Goal: Task Accomplishment & Management: Use online tool/utility

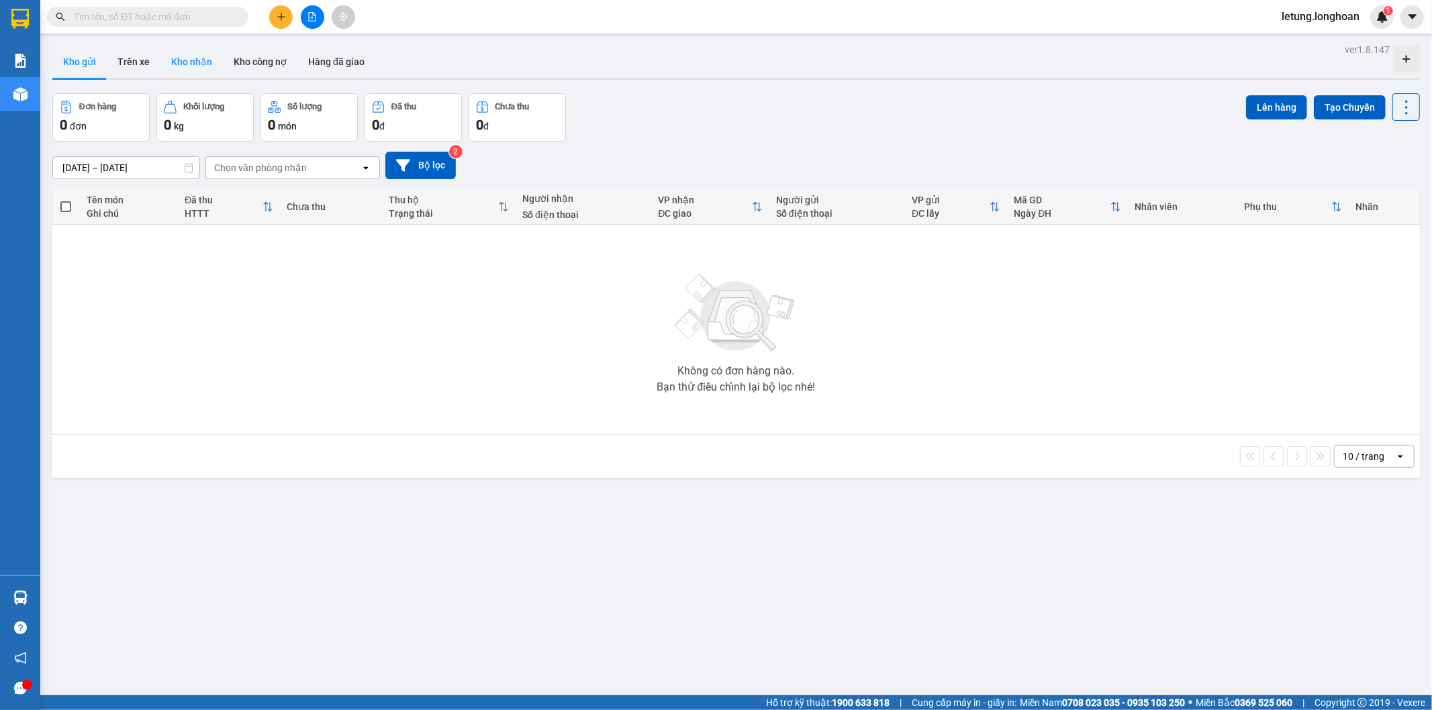
click at [179, 64] on button "Kho nhận" at bounding box center [191, 62] width 62 height 32
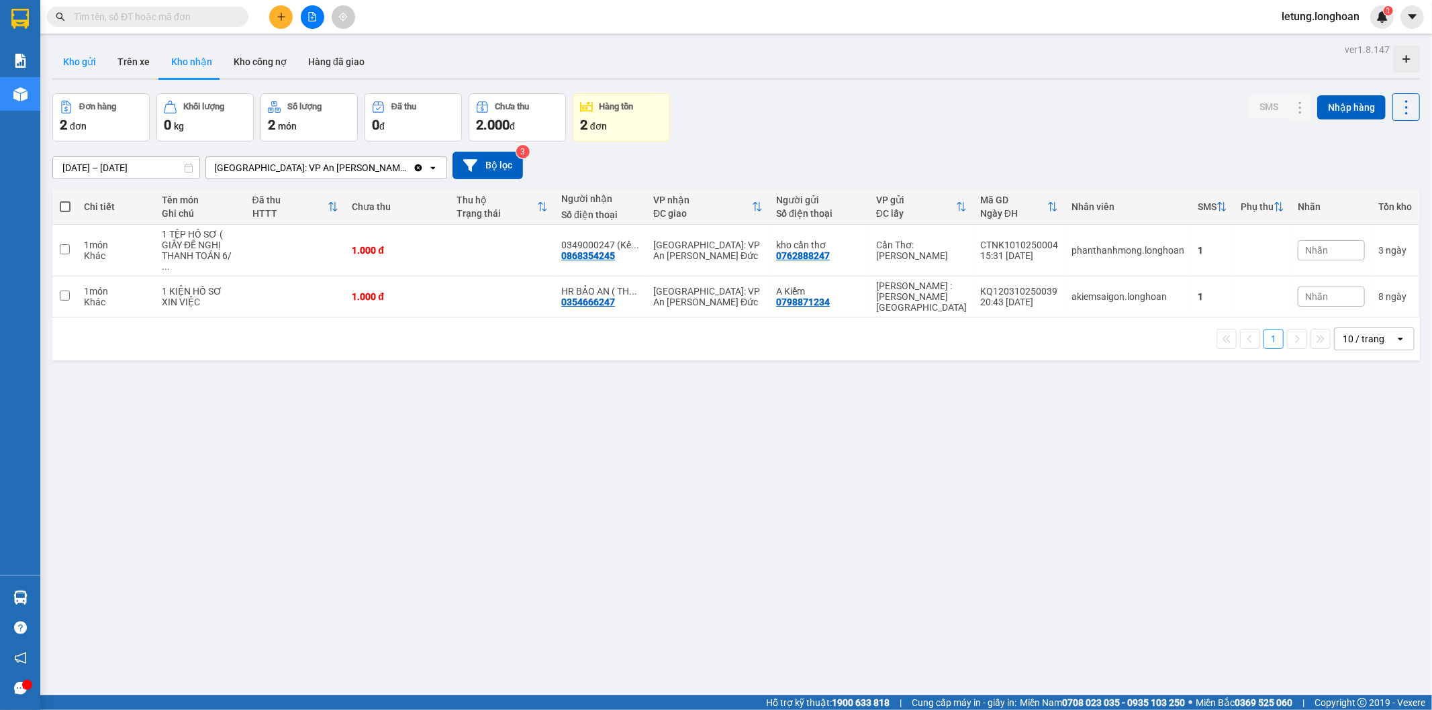
click at [88, 63] on button "Kho gửi" at bounding box center [79, 62] width 54 height 32
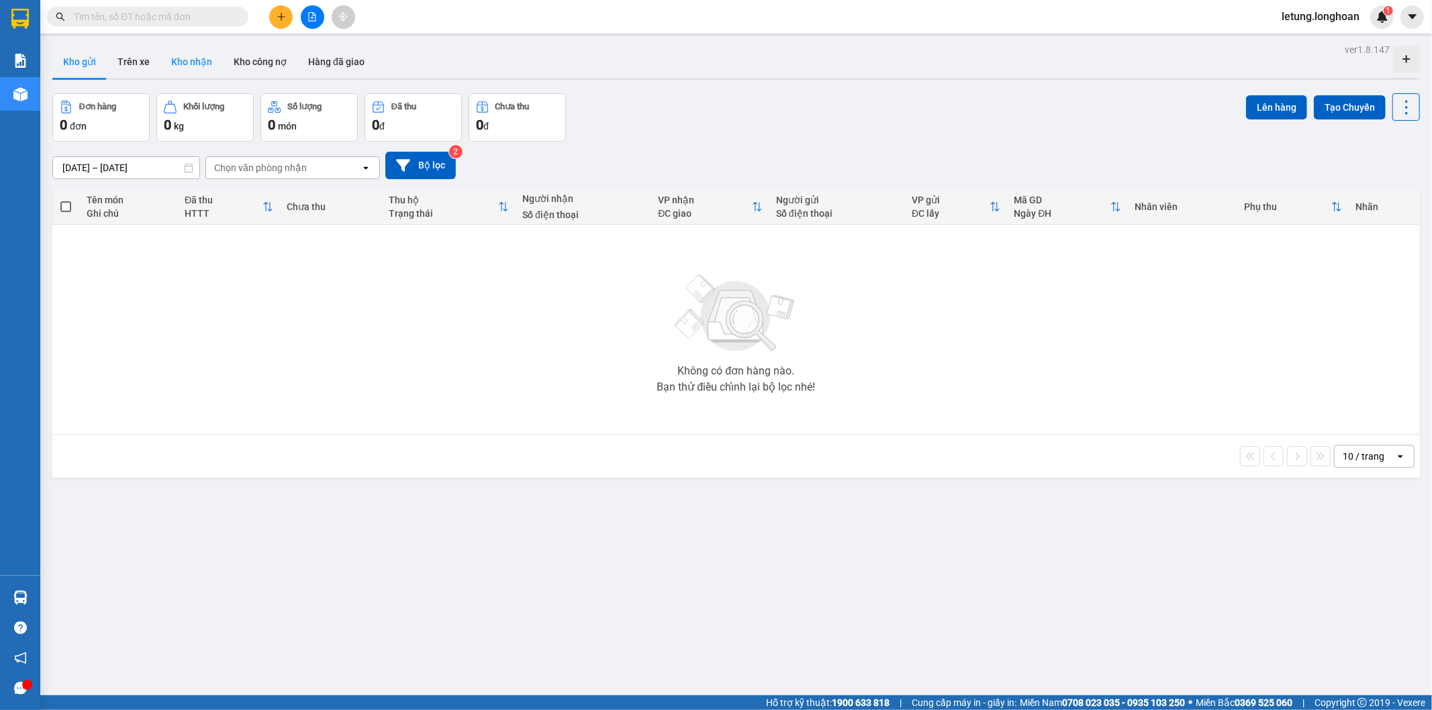
click at [188, 63] on button "Kho nhận" at bounding box center [191, 62] width 62 height 32
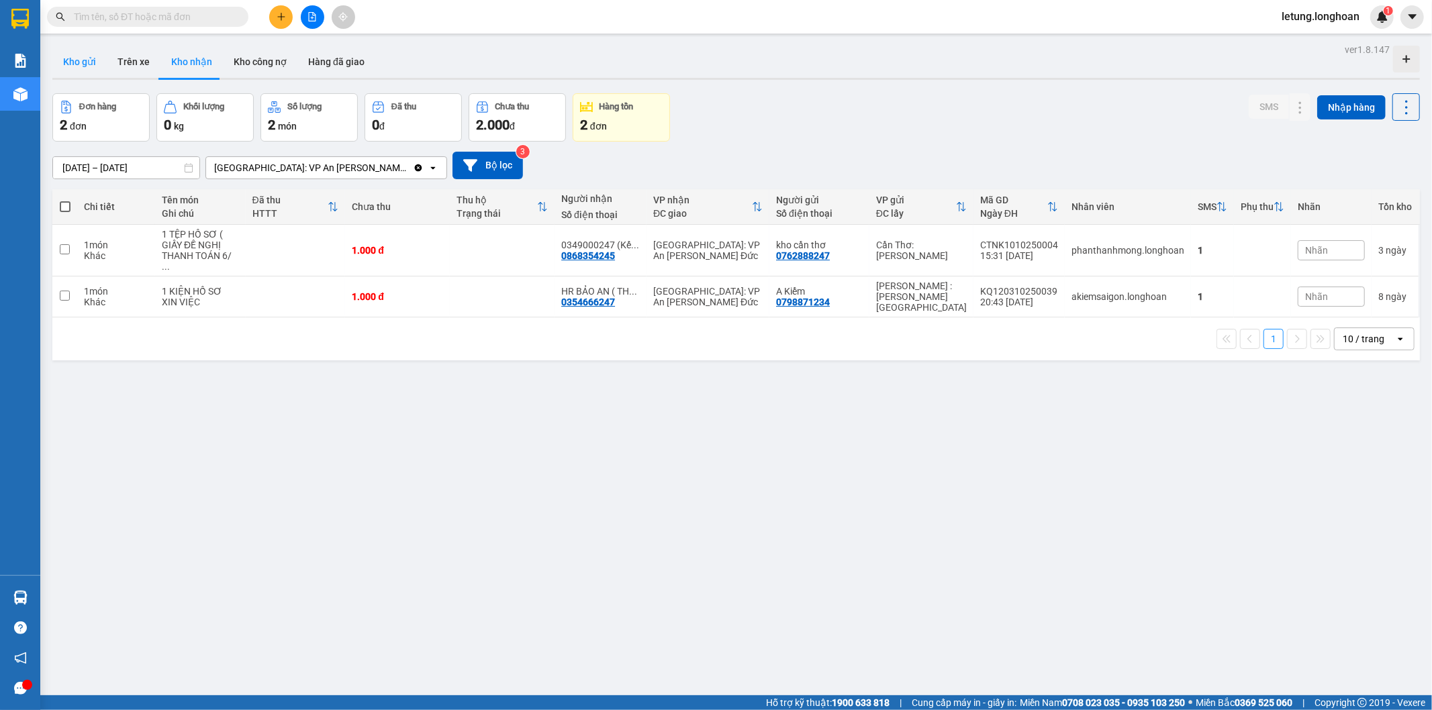
click at [72, 52] on button "Kho gửi" at bounding box center [79, 62] width 54 height 32
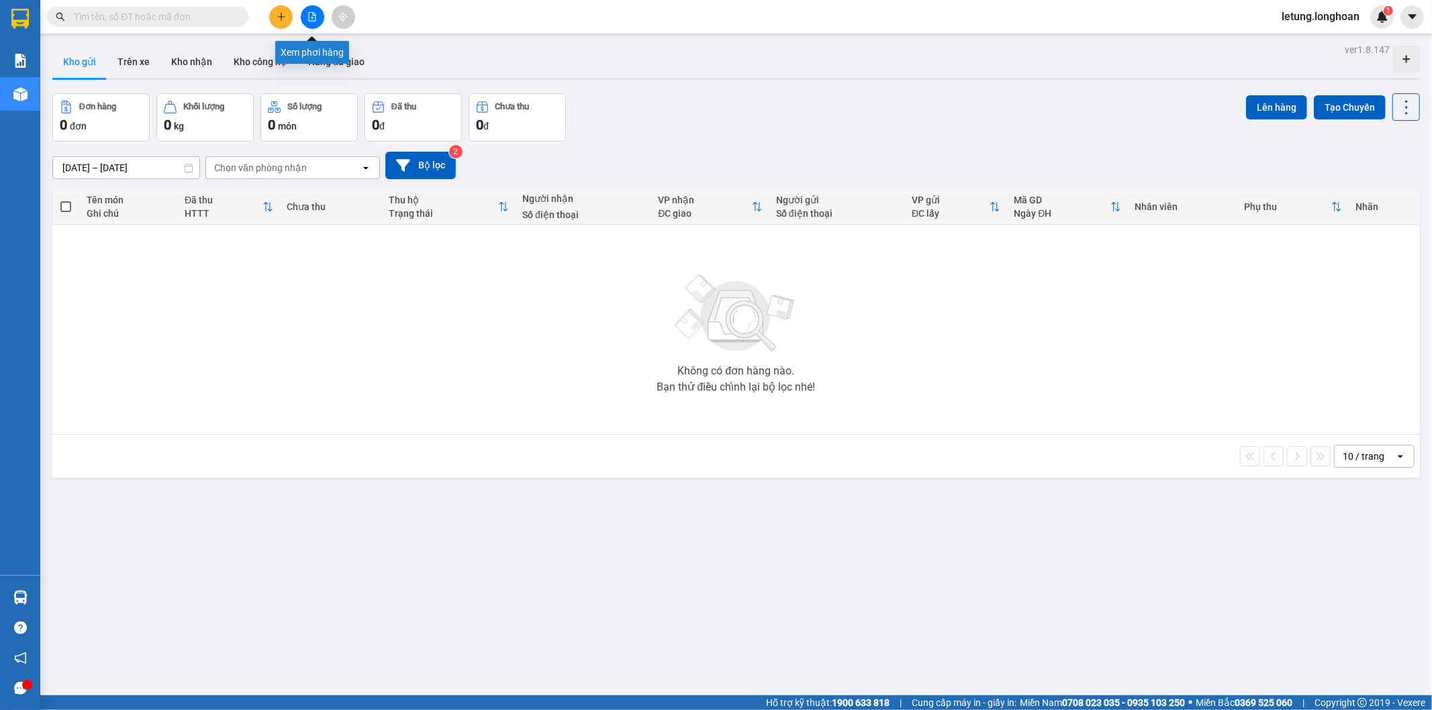
click at [309, 17] on icon "file-add" at bounding box center [311, 16] width 9 height 9
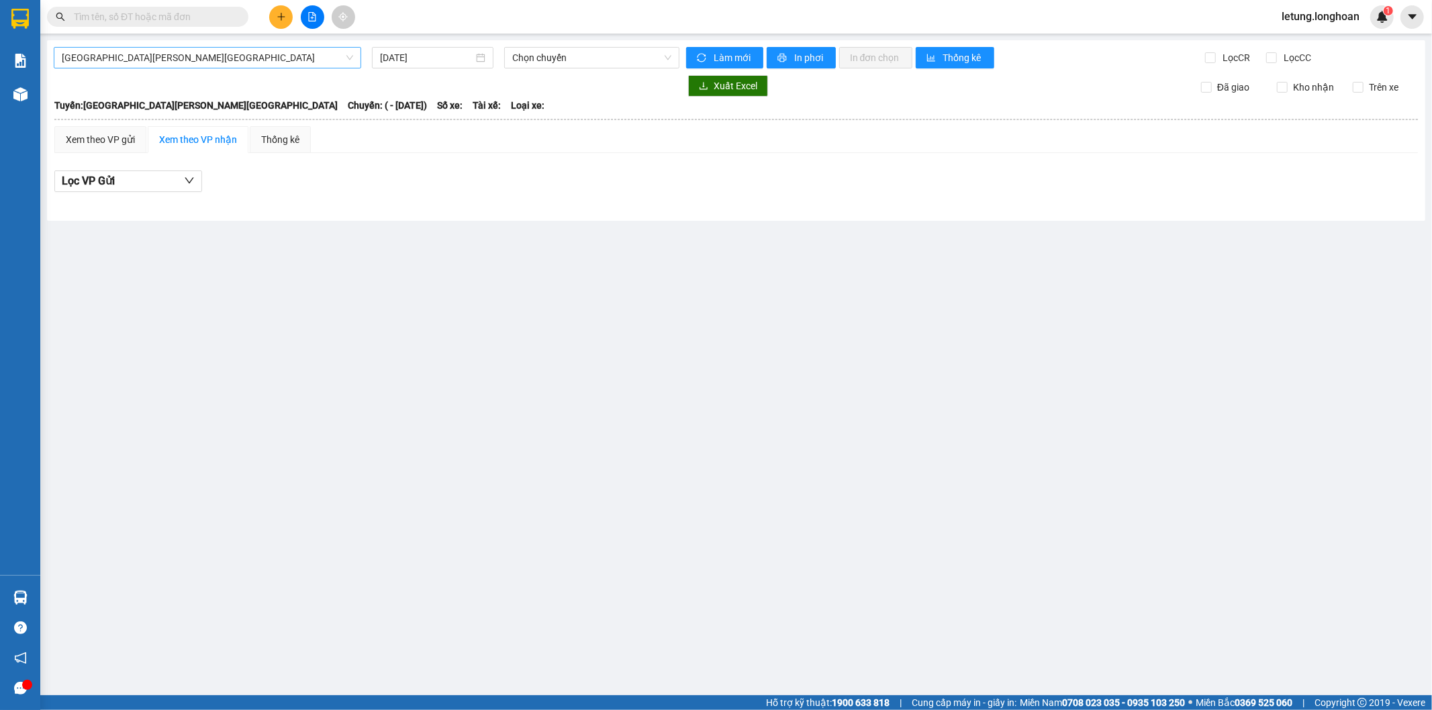
click at [211, 58] on span "[GEOGRAPHIC_DATA][PERSON_NAME][GEOGRAPHIC_DATA]" at bounding box center [207, 58] width 291 height 20
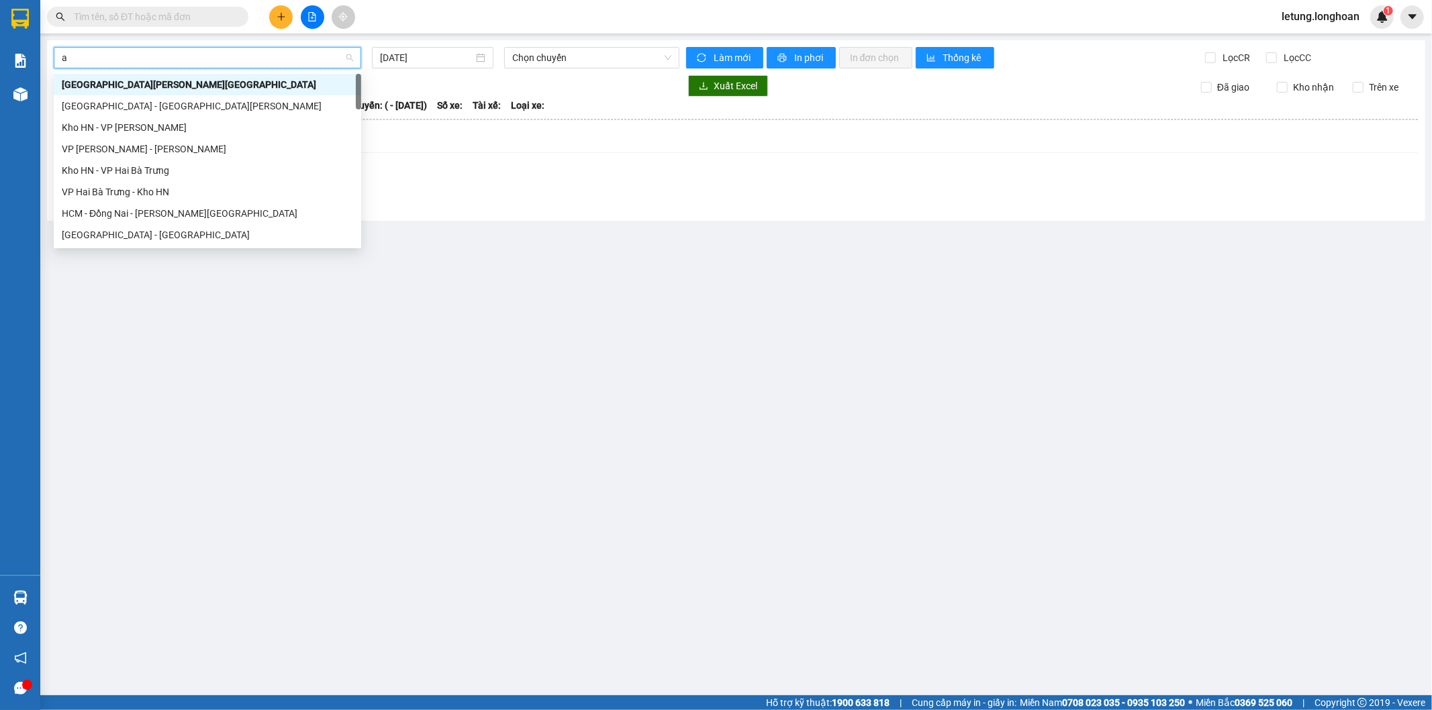
type input "an"
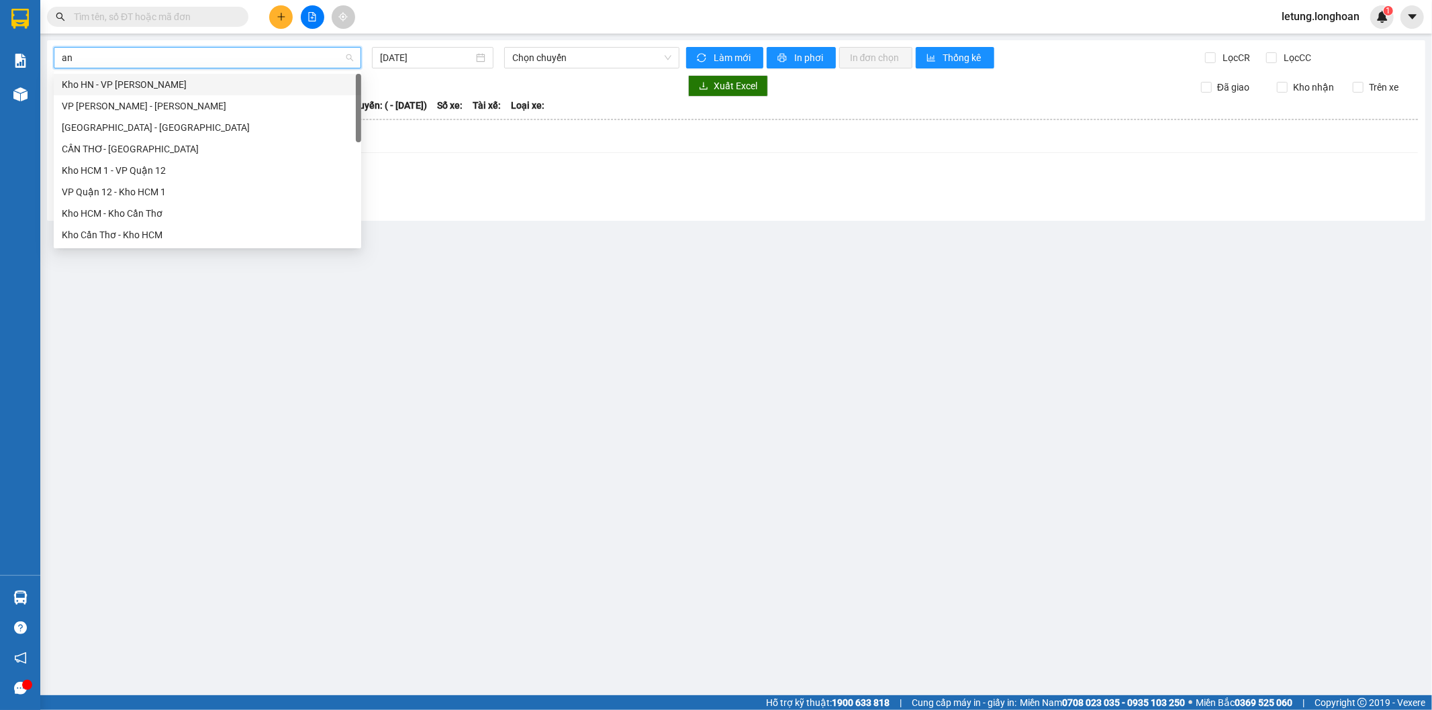
click at [205, 84] on div "Kho HN - VP [PERSON_NAME]" at bounding box center [207, 84] width 291 height 15
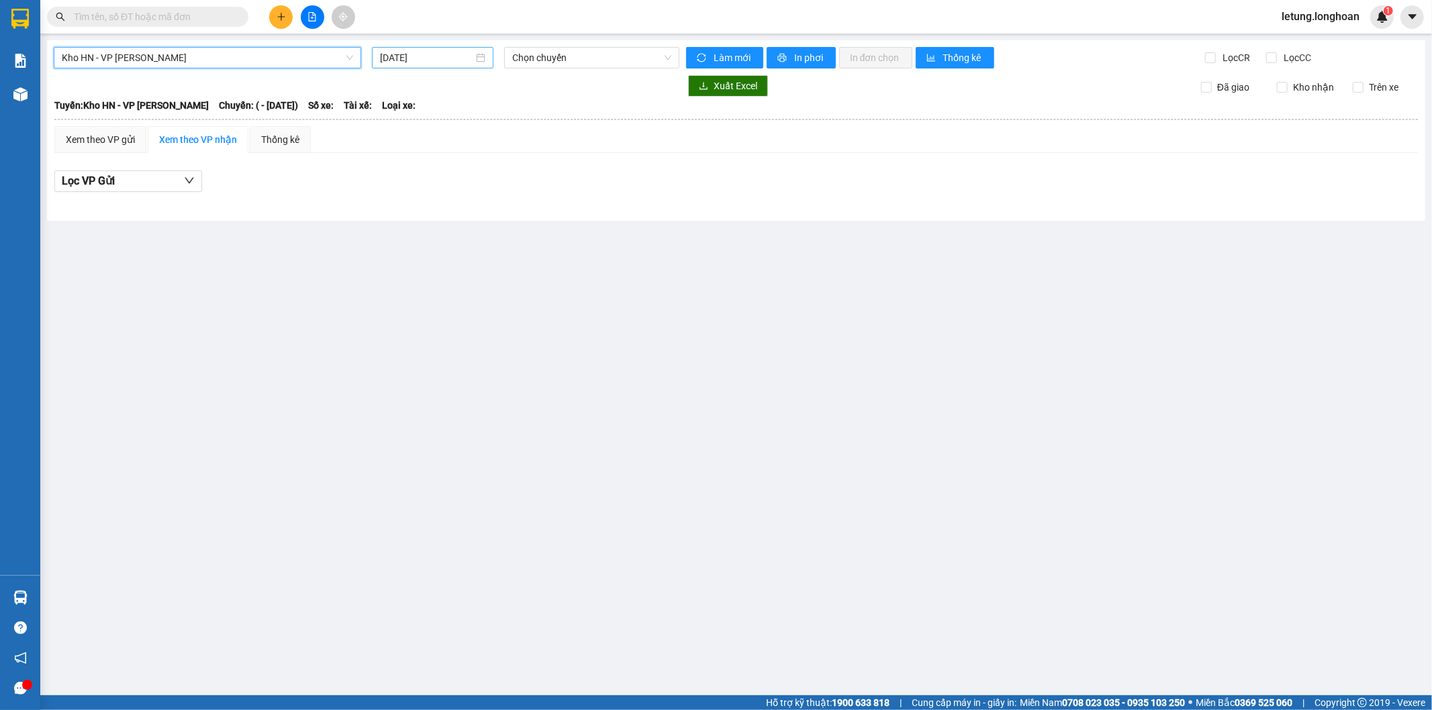
click at [418, 51] on input "[DATE]" at bounding box center [426, 57] width 93 height 15
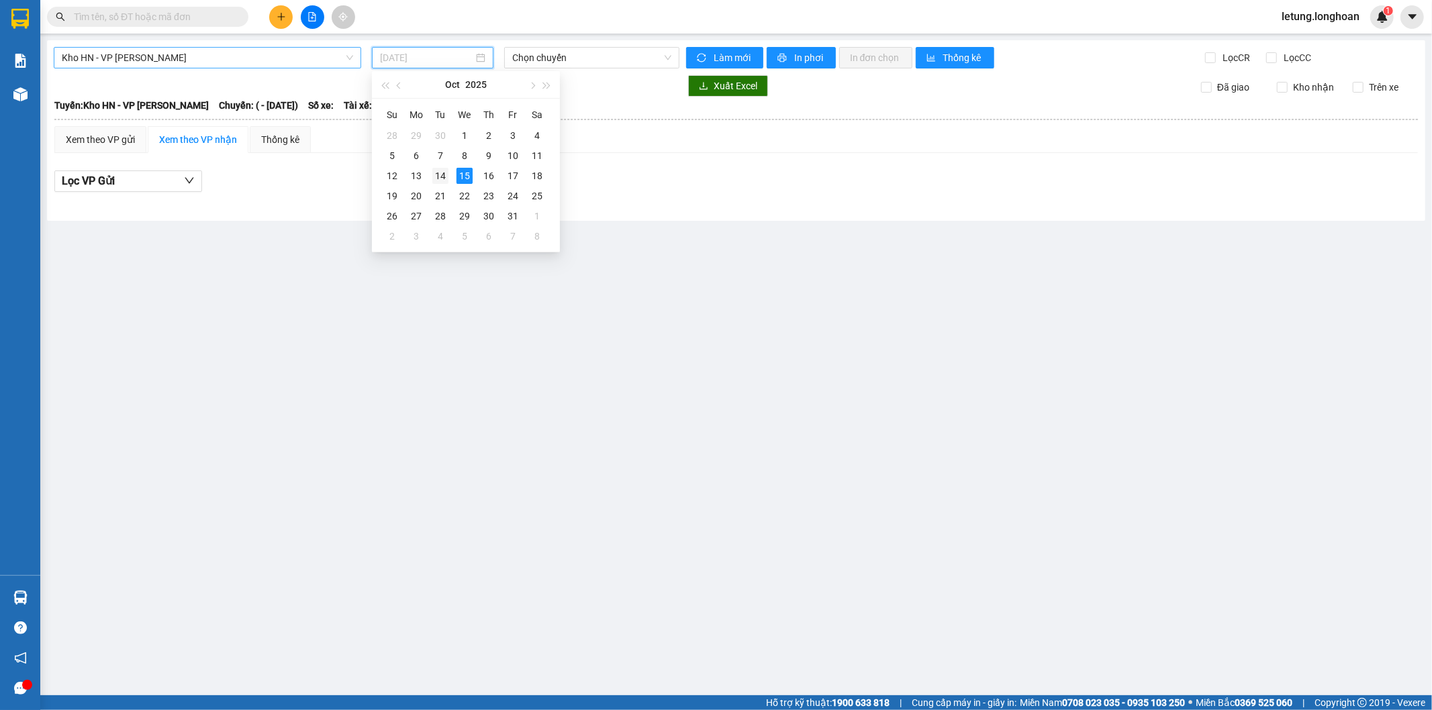
click at [440, 175] on div "14" at bounding box center [440, 176] width 16 height 16
type input "[DATE]"
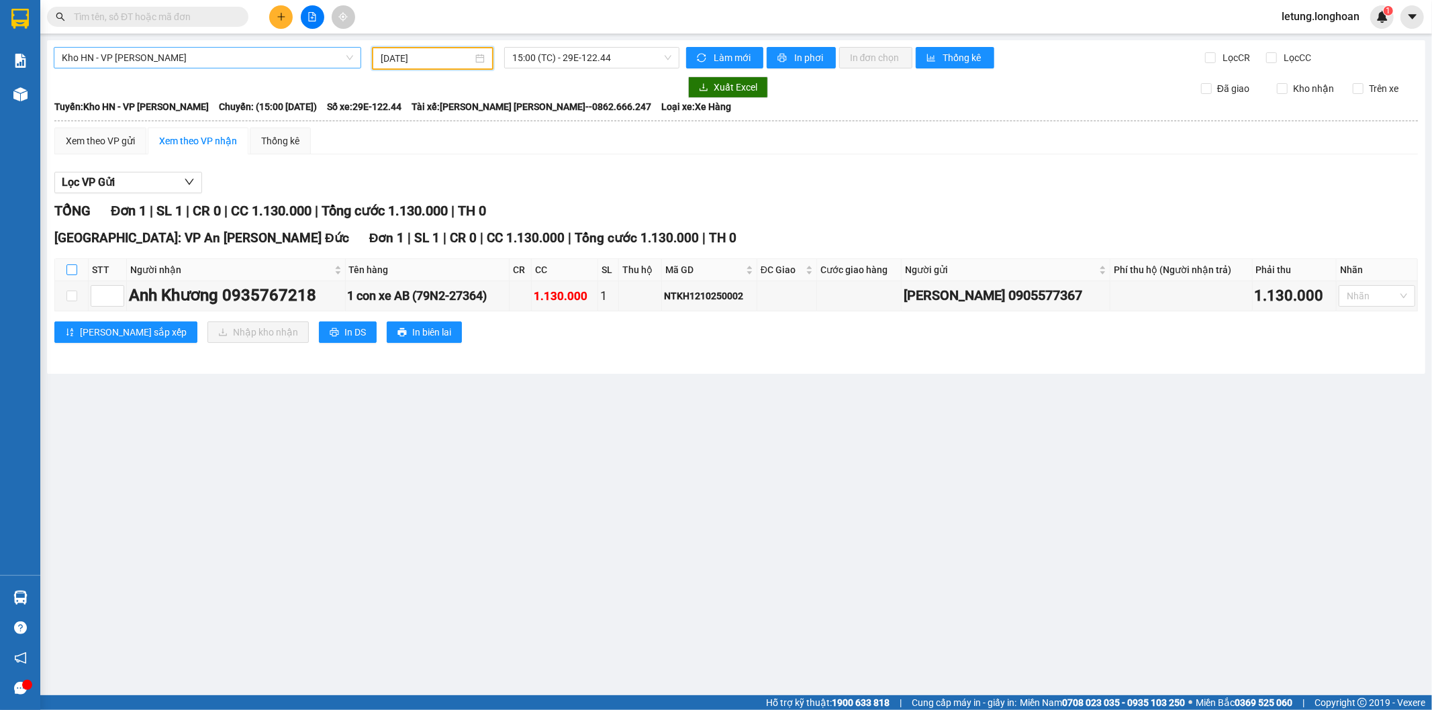
click at [70, 269] on input "checkbox" at bounding box center [71, 269] width 11 height 11
checkbox input "true"
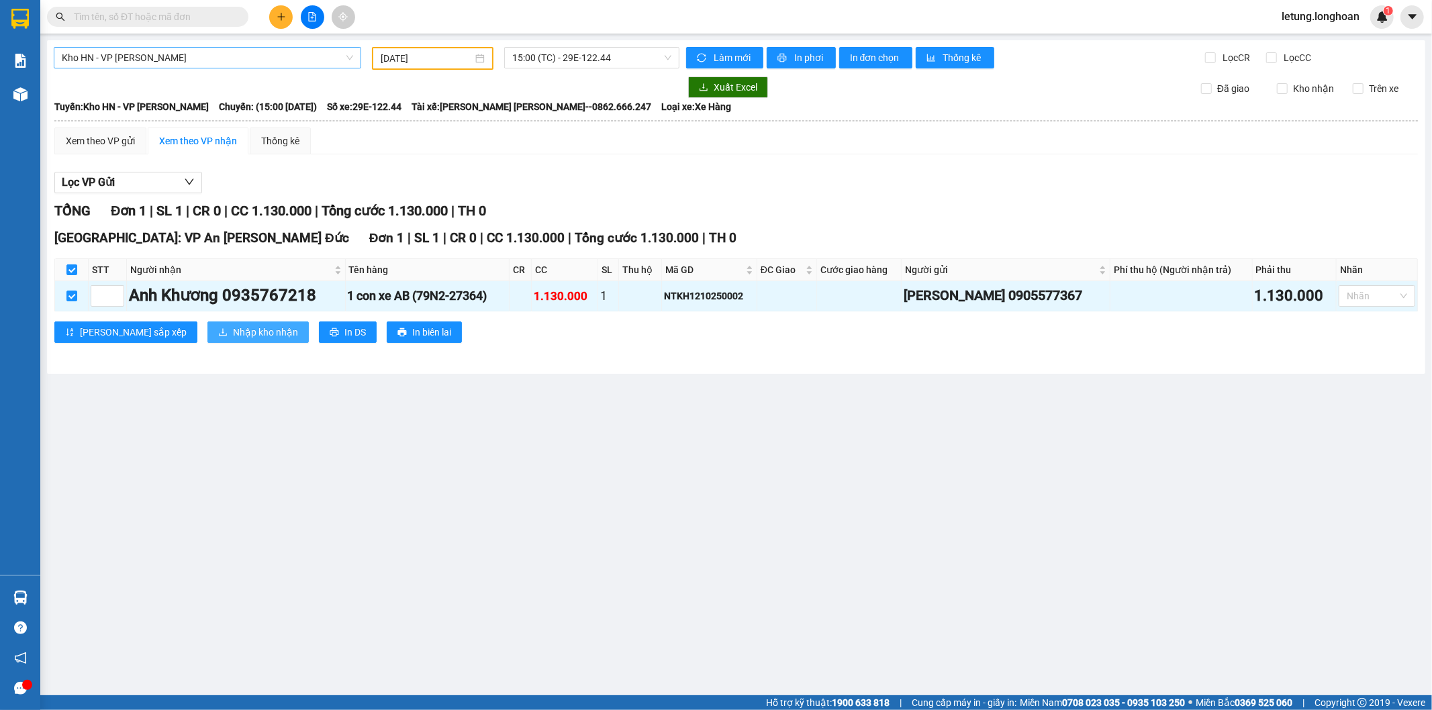
click at [233, 332] on span "Nhập kho nhận" at bounding box center [265, 332] width 65 height 15
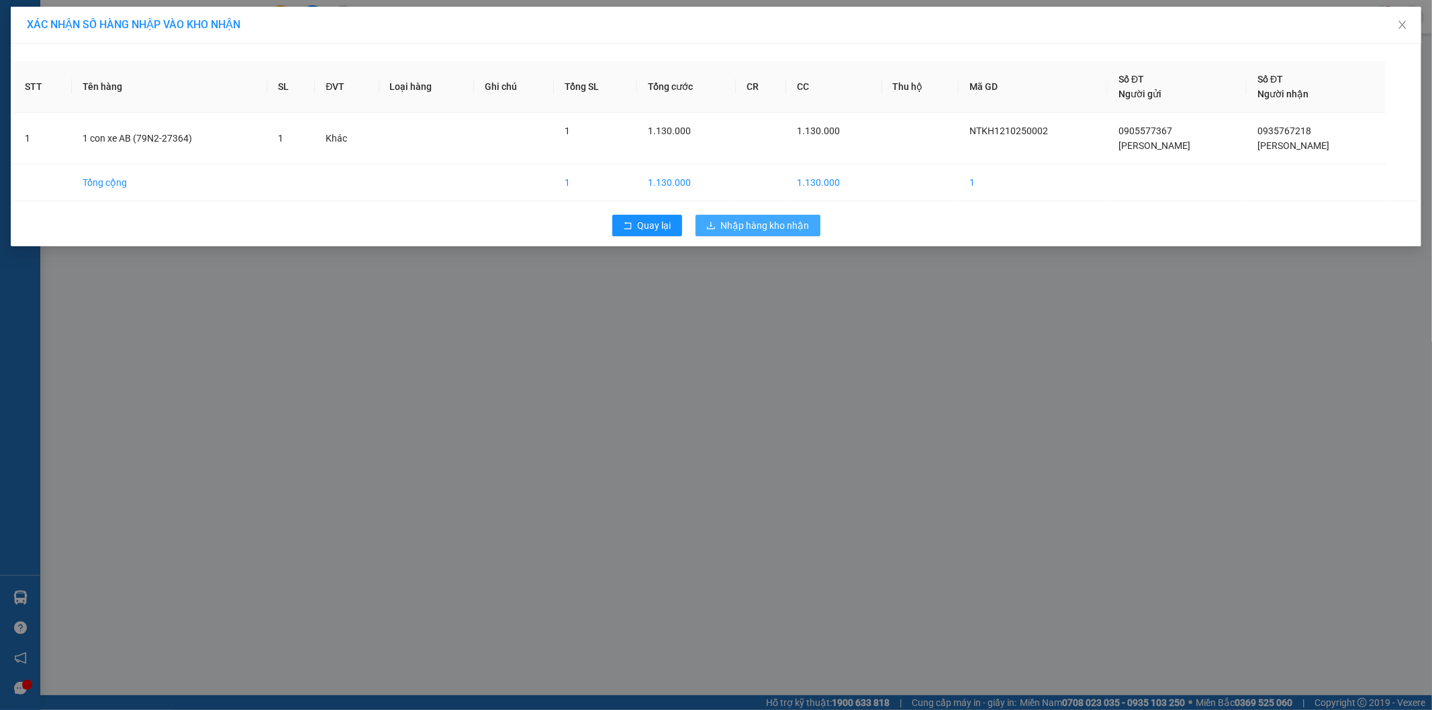
click at [762, 232] on span "Nhập hàng kho nhận" at bounding box center [765, 225] width 89 height 15
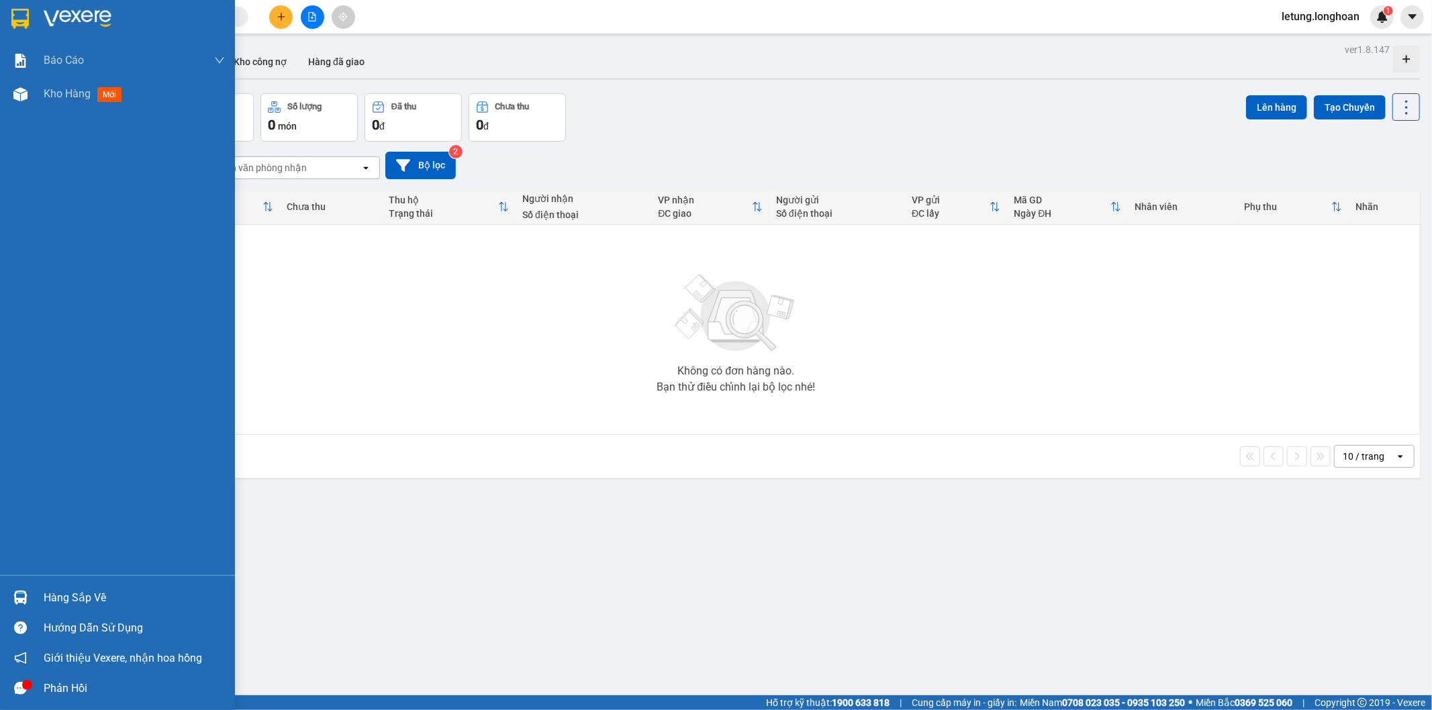
click at [23, 13] on img at bounding box center [19, 19] width 17 height 20
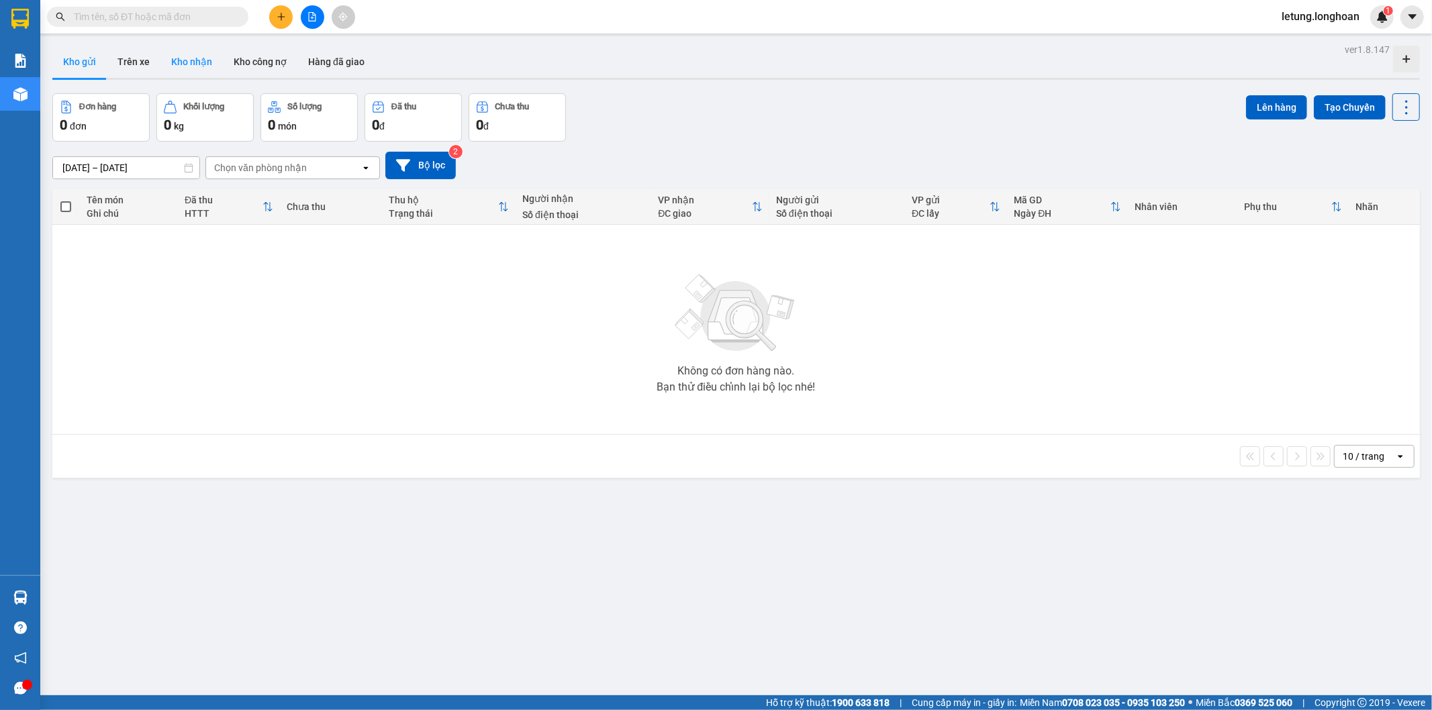
click at [186, 55] on button "Kho nhận" at bounding box center [191, 62] width 62 height 32
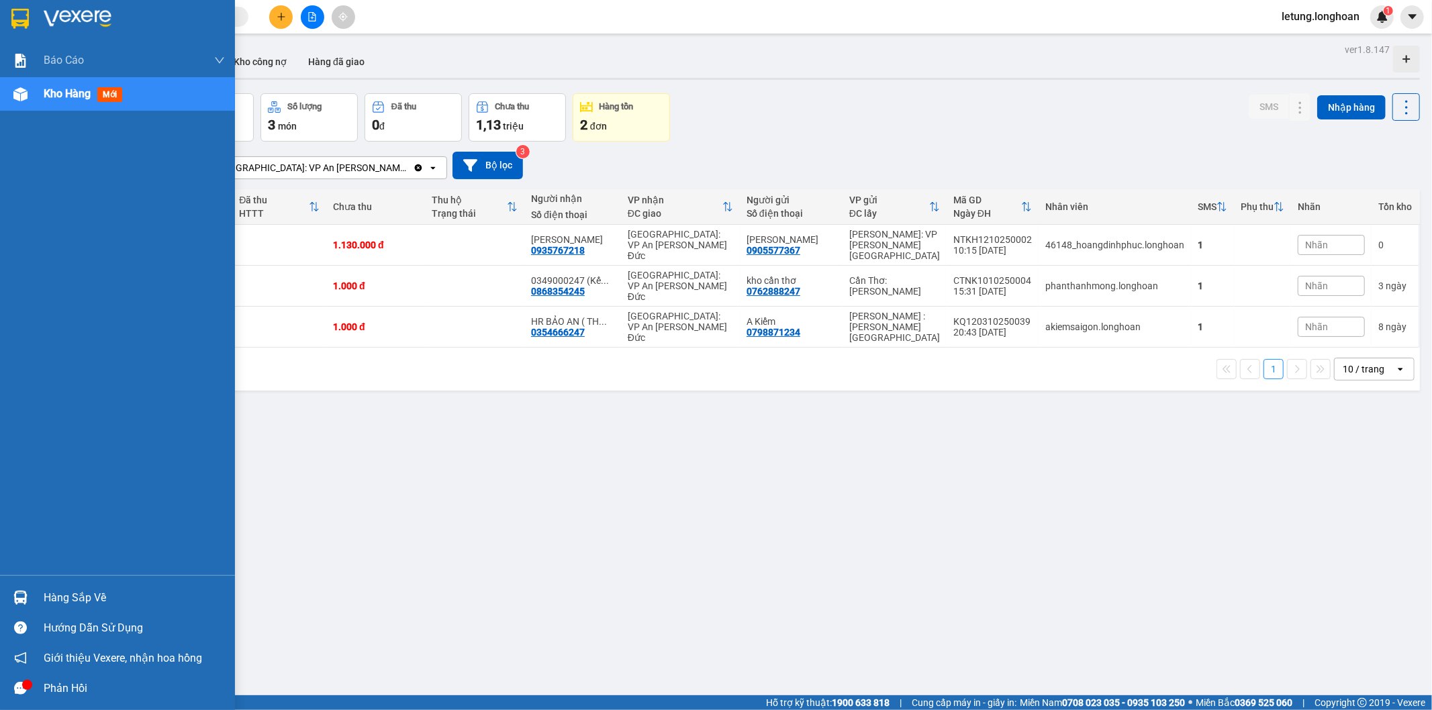
click at [11, 7] on div at bounding box center [20, 18] width 23 height 23
click at [24, 21] on img at bounding box center [19, 19] width 17 height 20
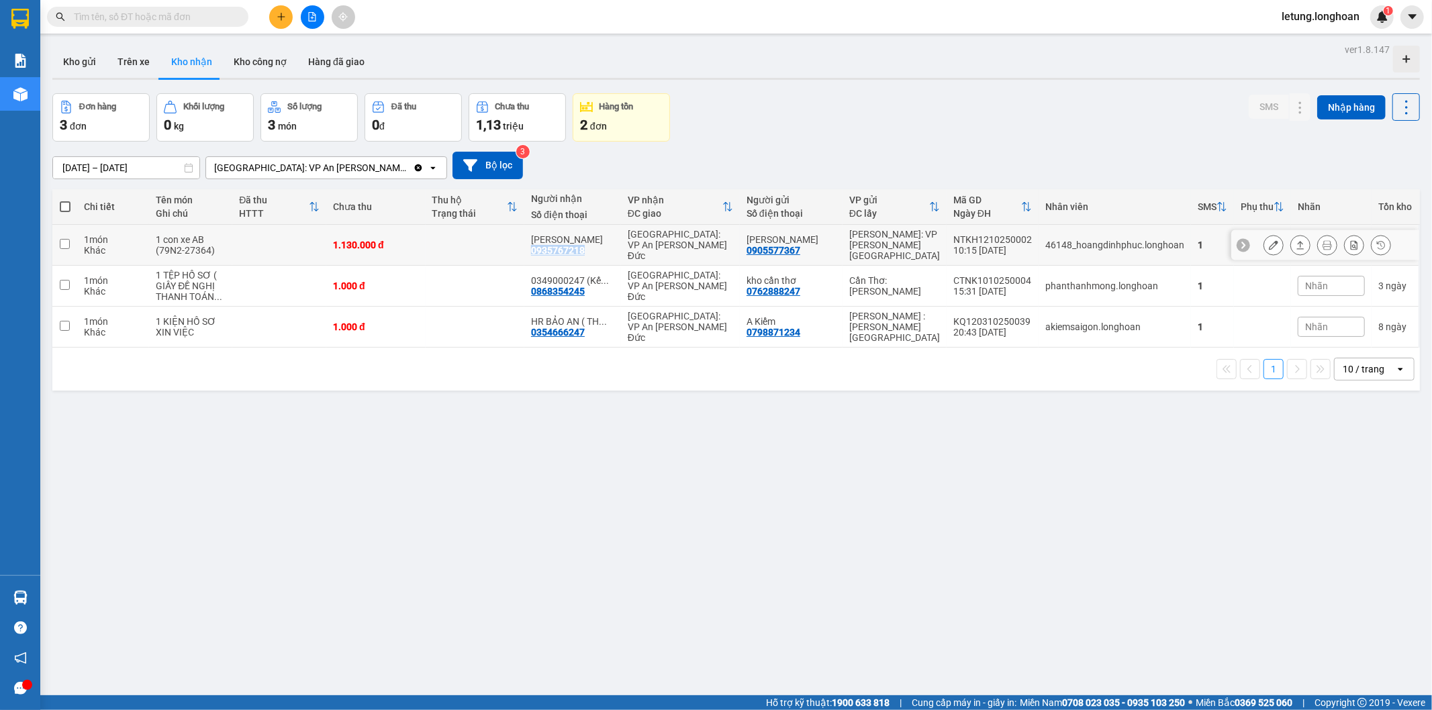
drag, startPoint x: 601, startPoint y: 252, endPoint x: 542, endPoint y: 252, distance: 59.1
click at [542, 252] on td "Anh Khương 0935767218" at bounding box center [572, 245] width 97 height 41
checkbox input "true"
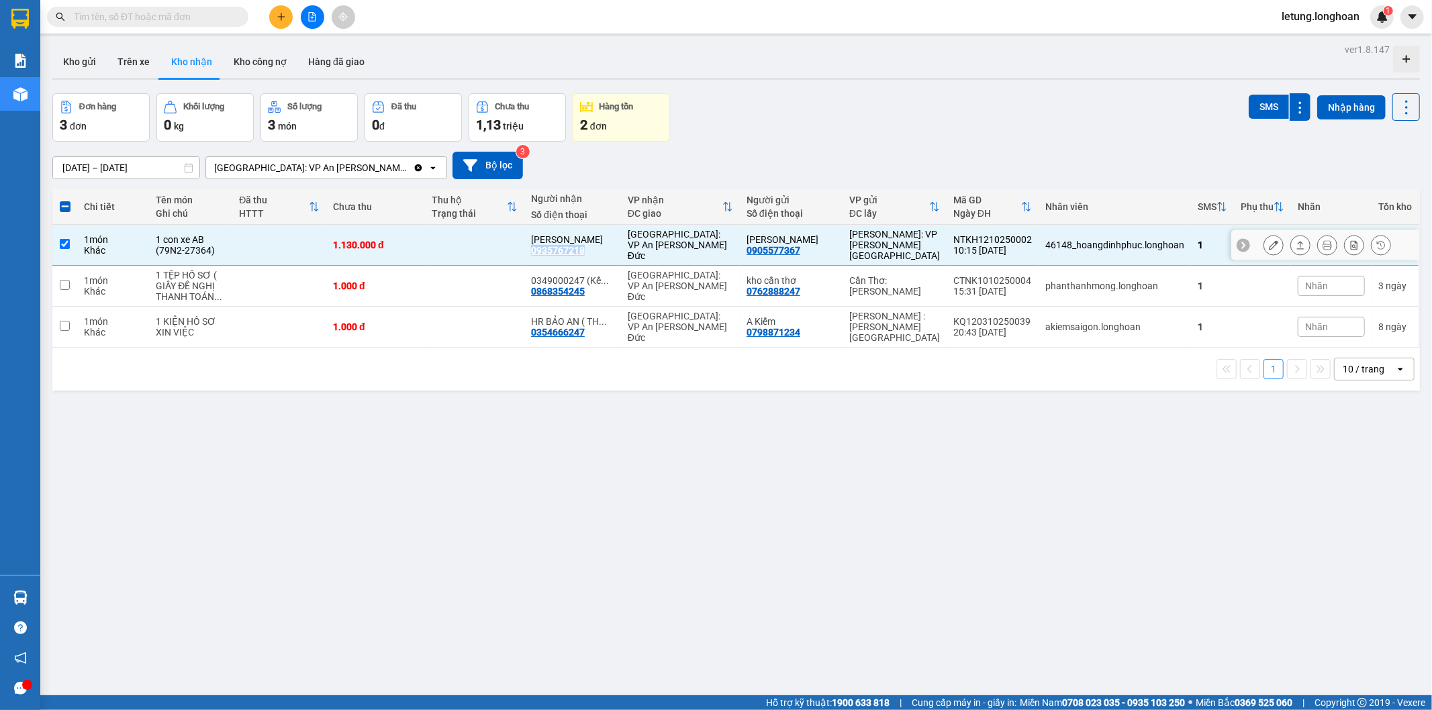
copy div "0935767218"
drag, startPoint x: 1310, startPoint y: 240, endPoint x: 1299, endPoint y: 230, distance: 14.8
click at [1317, 240] on button at bounding box center [1326, 245] width 19 height 23
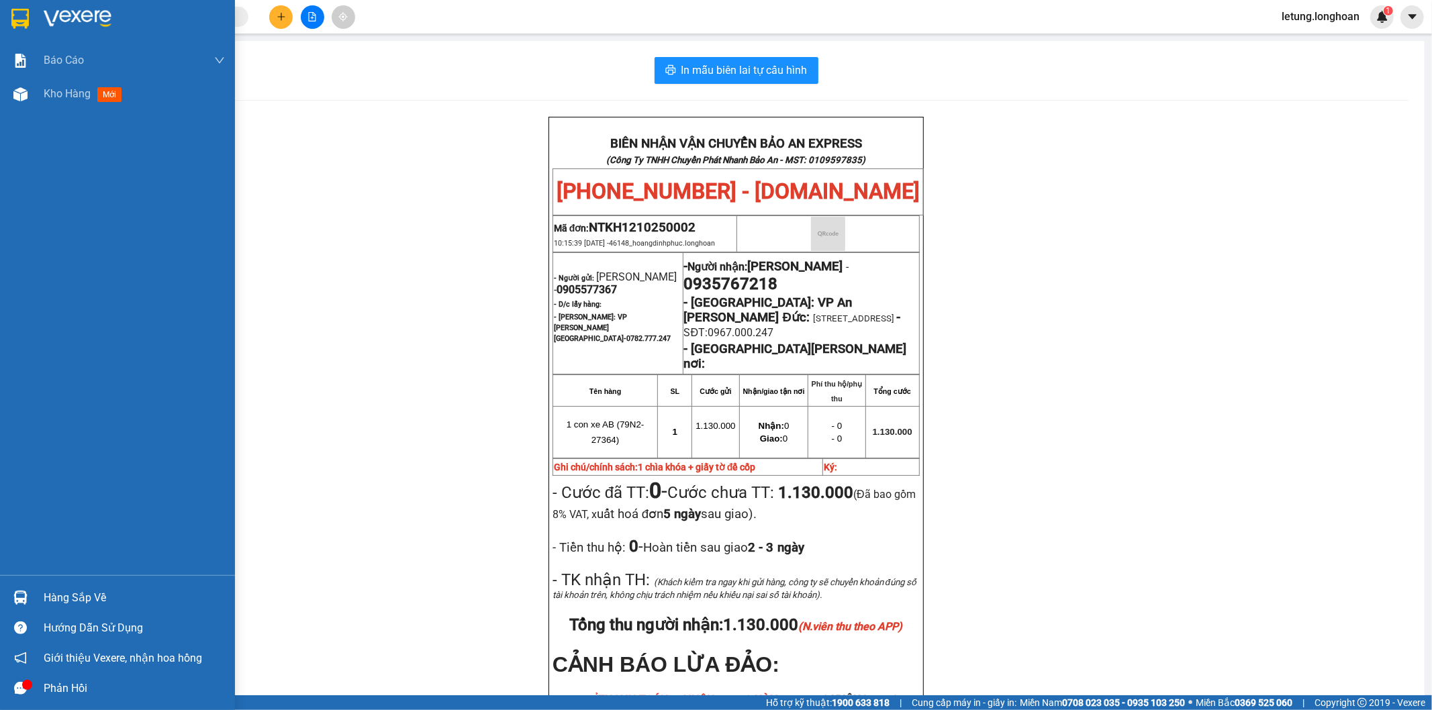
click at [25, 9] on img at bounding box center [19, 19] width 17 height 20
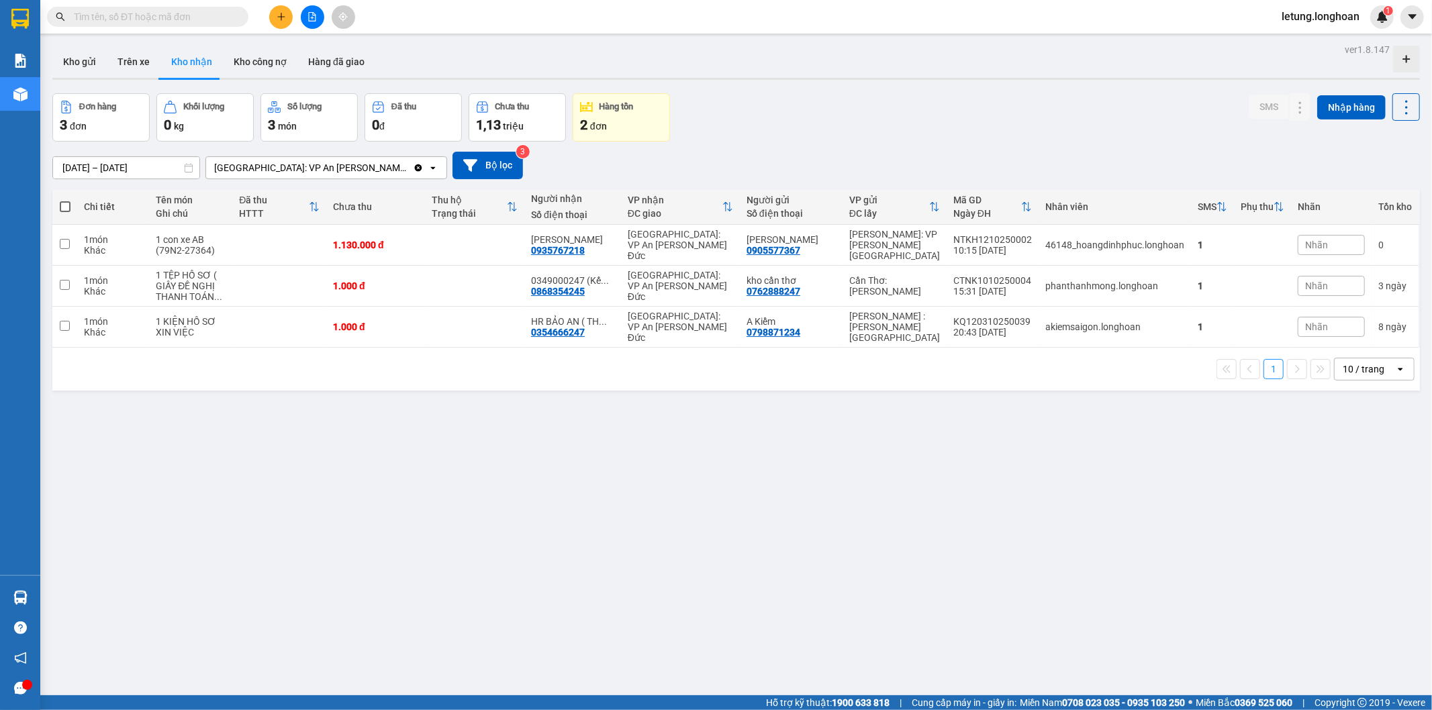
click at [1305, 243] on span "Nhãn" at bounding box center [1316, 245] width 23 height 11
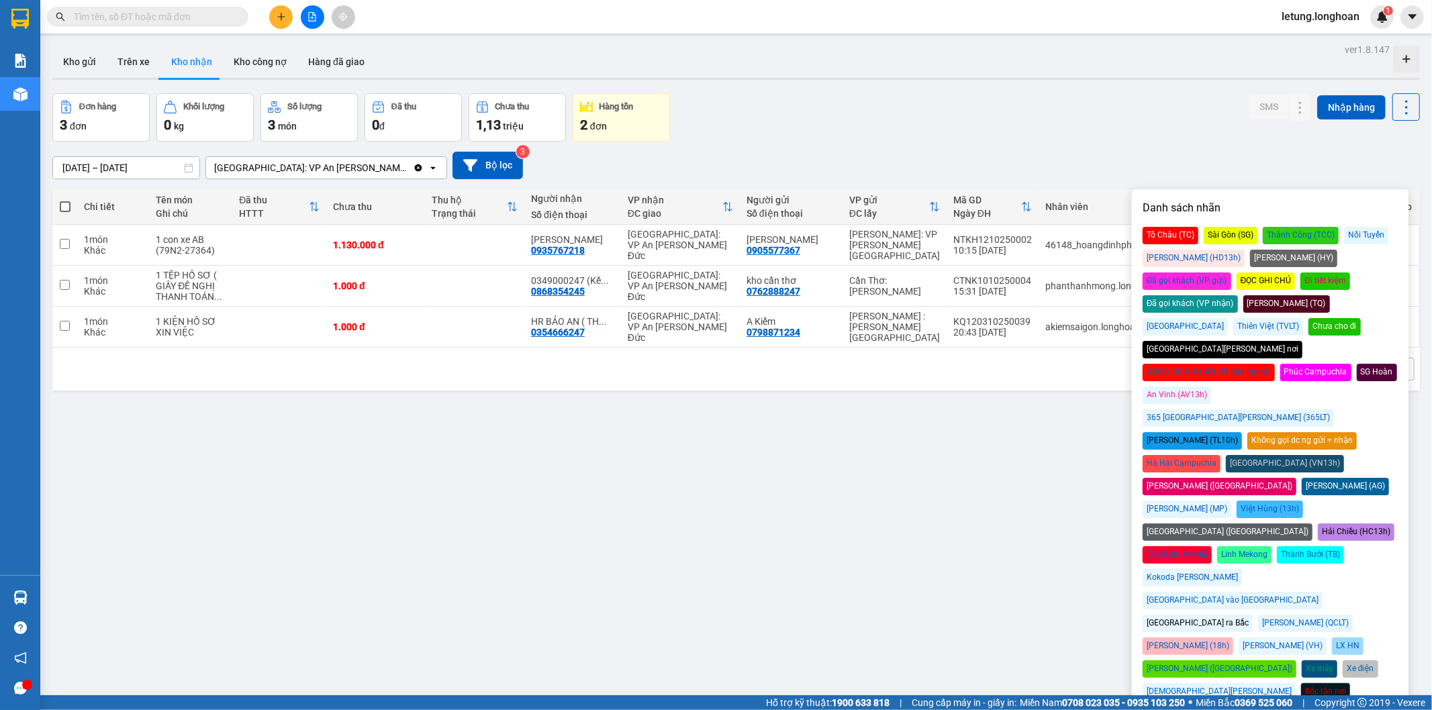
click at [1238, 295] on div "Đã gọi khách (VP nhận)" at bounding box center [1189, 303] width 95 height 17
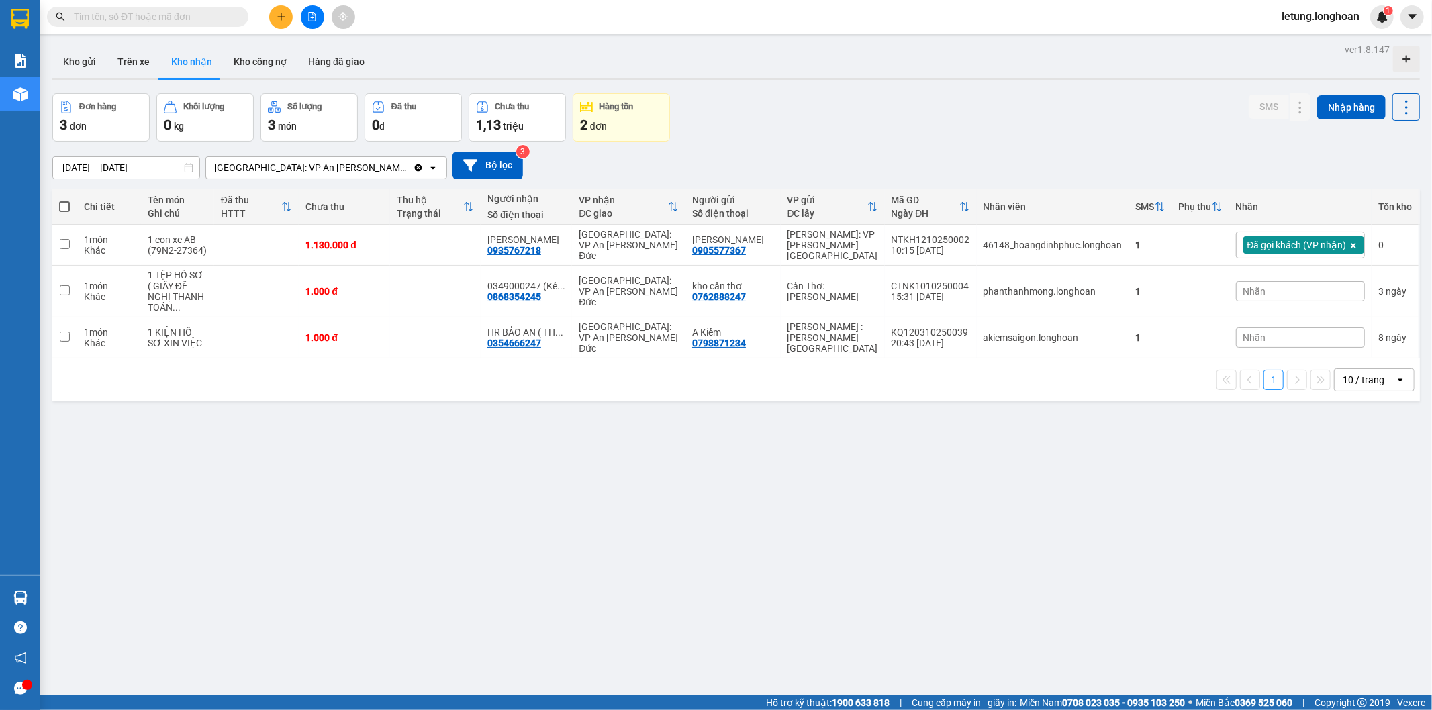
click at [1044, 126] on div "Đơn hàng 3 đơn [PERSON_NAME] 0 kg Số [PERSON_NAME] 3 món Đã thu 0 [PERSON_NAME]…" at bounding box center [735, 117] width 1367 height 48
